Goal: Find specific page/section: Find specific page/section

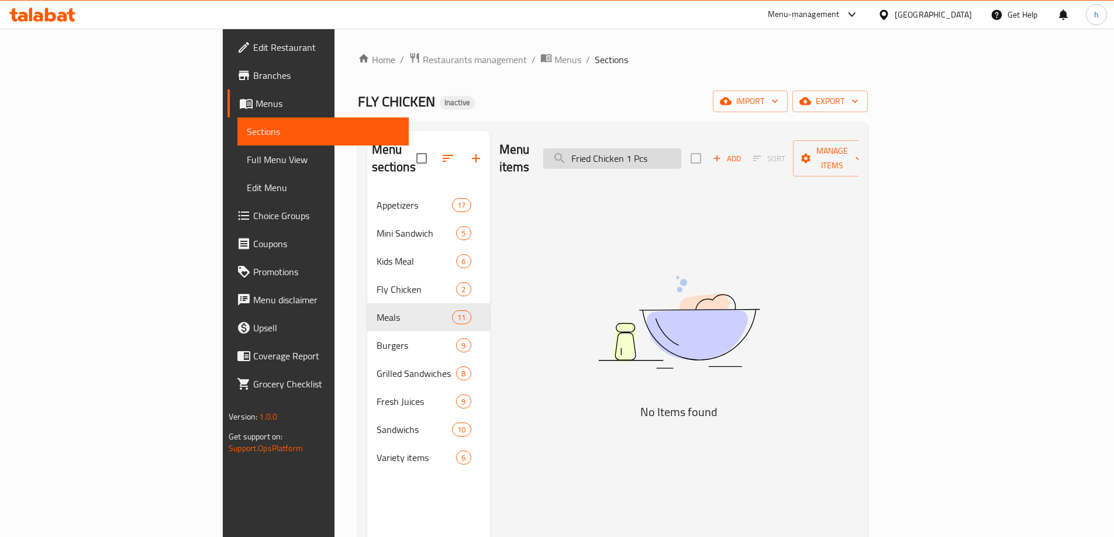
drag, startPoint x: 747, startPoint y: 154, endPoint x: 625, endPoint y: 154, distance: 122.2
click at [625, 154] on input "Fried Chicken 1 Pcs" at bounding box center [612, 159] width 138 height 20
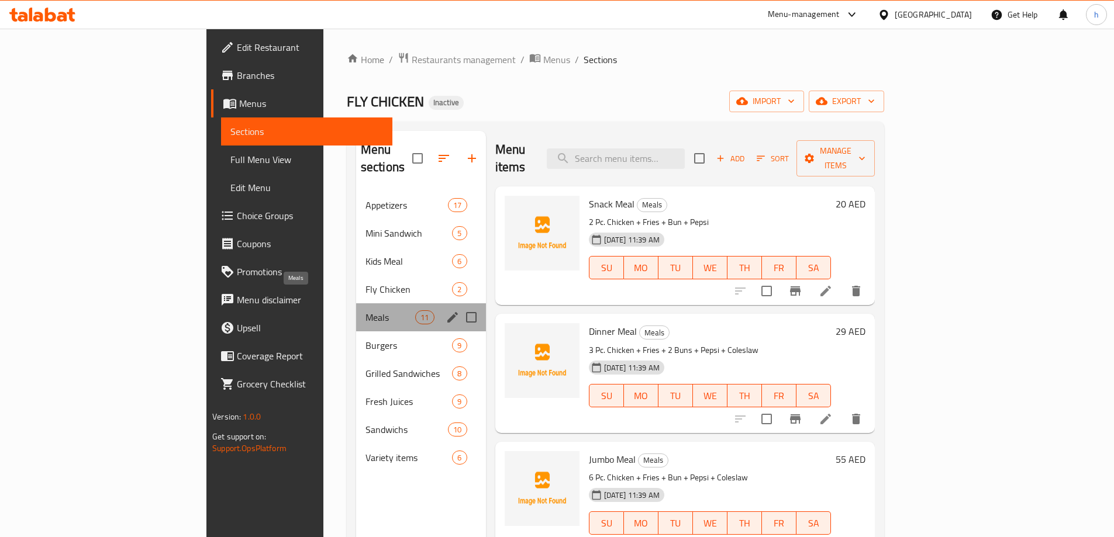
click at [365, 310] on span "Meals" at bounding box center [390, 317] width 50 height 14
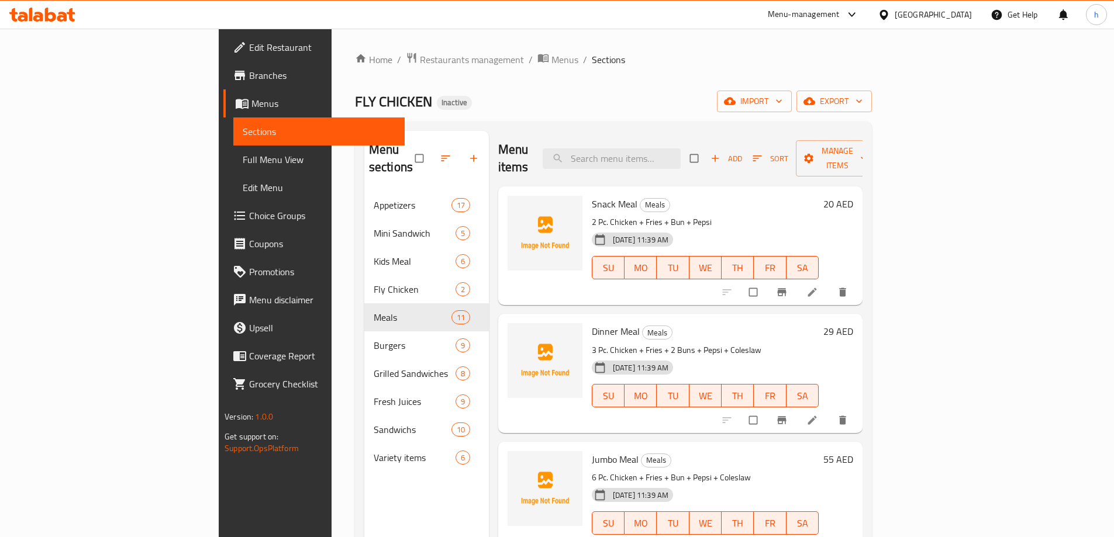
click at [249, 73] on span "Branches" at bounding box center [322, 75] width 146 height 14
